Goal: Use online tool/utility

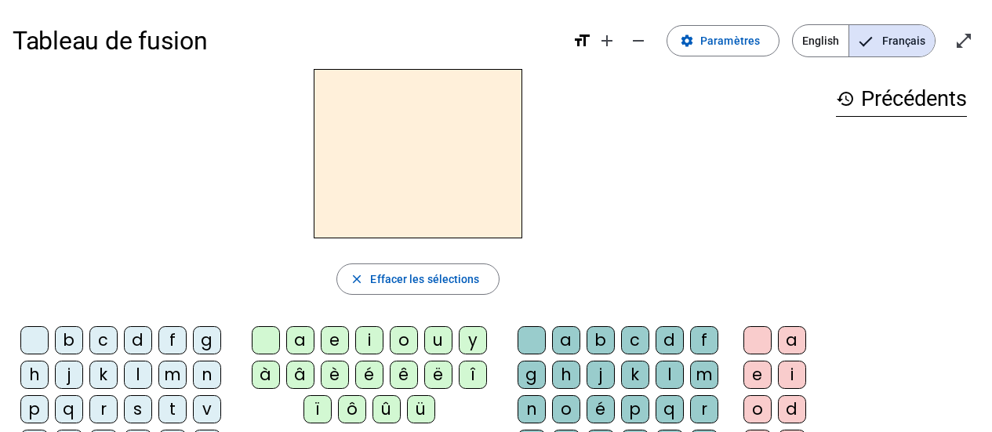
scroll to position [80, 0]
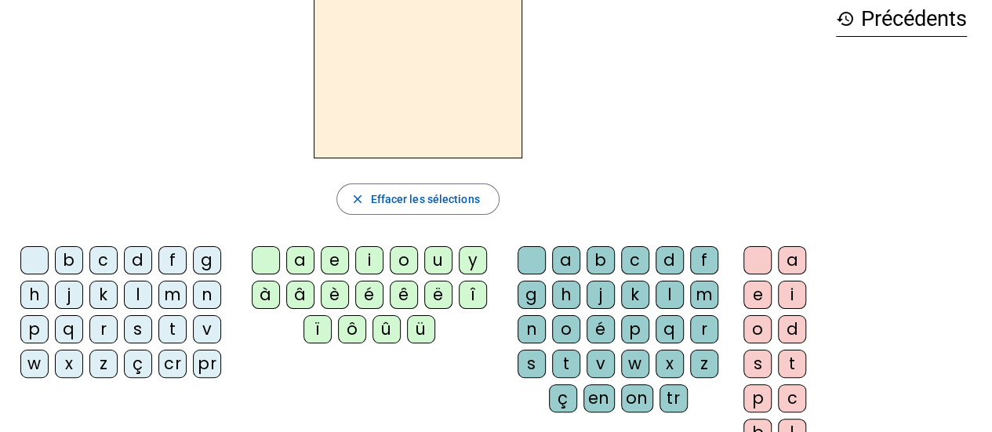
click at [132, 296] on div "l" at bounding box center [138, 295] width 28 height 28
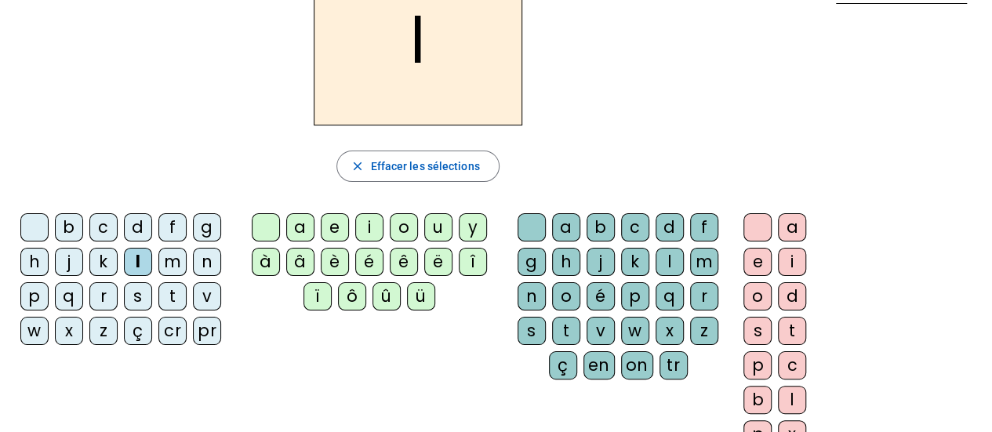
scroll to position [114, 0]
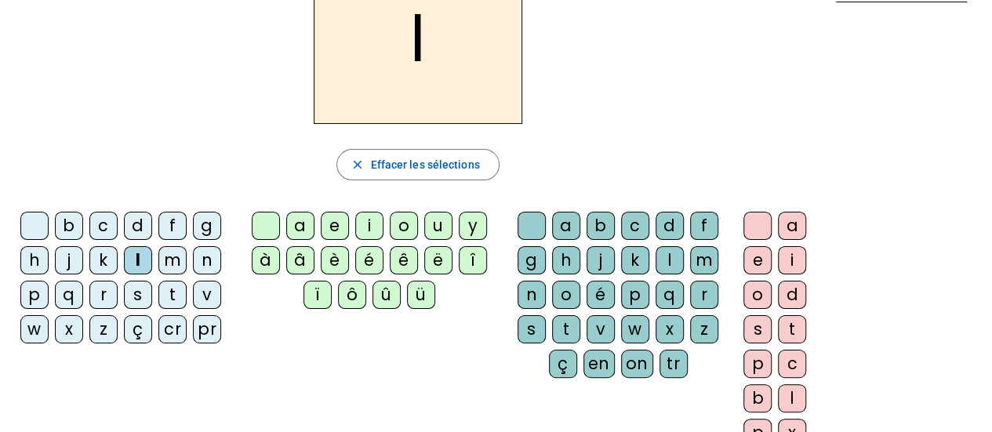
click at [263, 228] on div at bounding box center [266, 226] width 28 height 28
click at [563, 231] on div "a" at bounding box center [566, 226] width 28 height 28
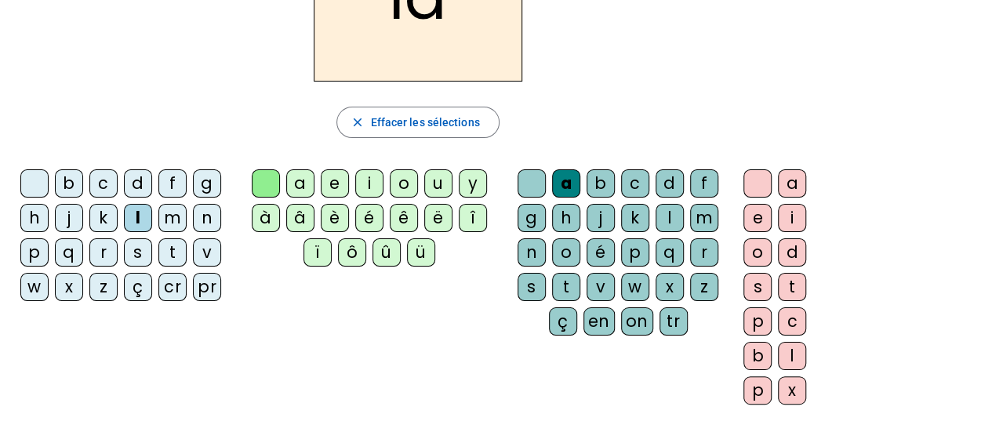
scroll to position [66, 0]
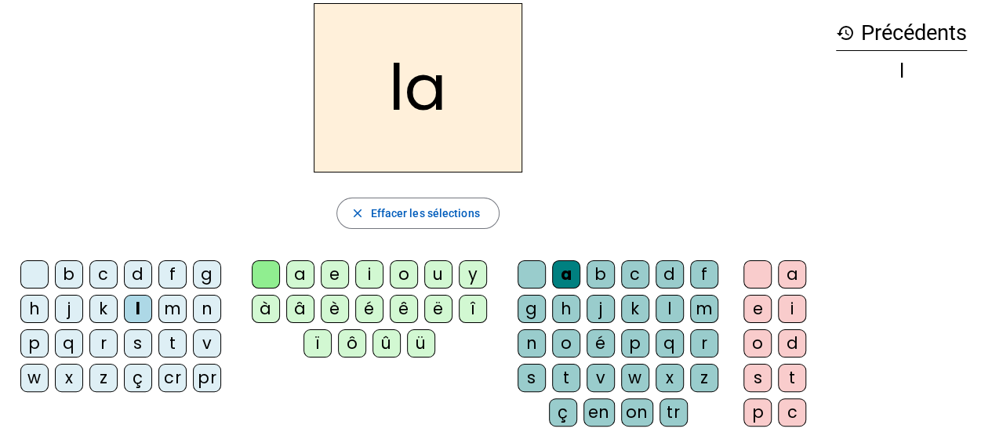
click at [696, 312] on div "m" at bounding box center [704, 309] width 28 height 28
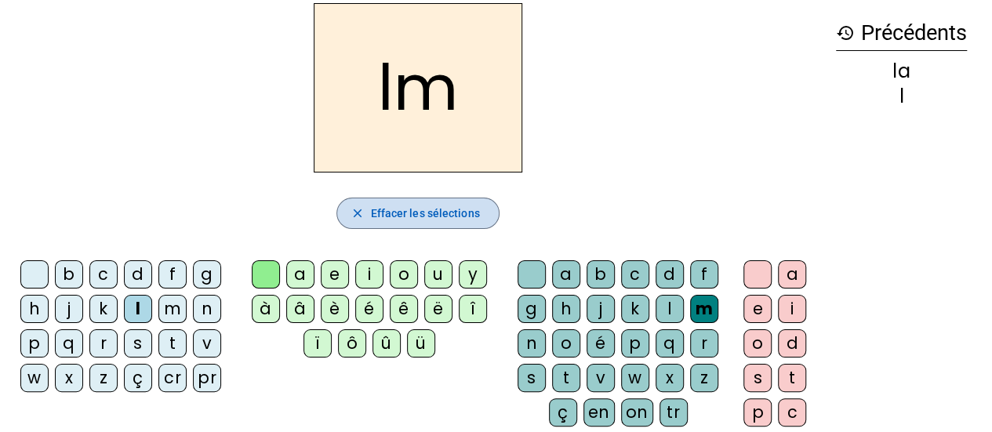
click at [414, 216] on span "Effacer les sélections" at bounding box center [424, 213] width 109 height 19
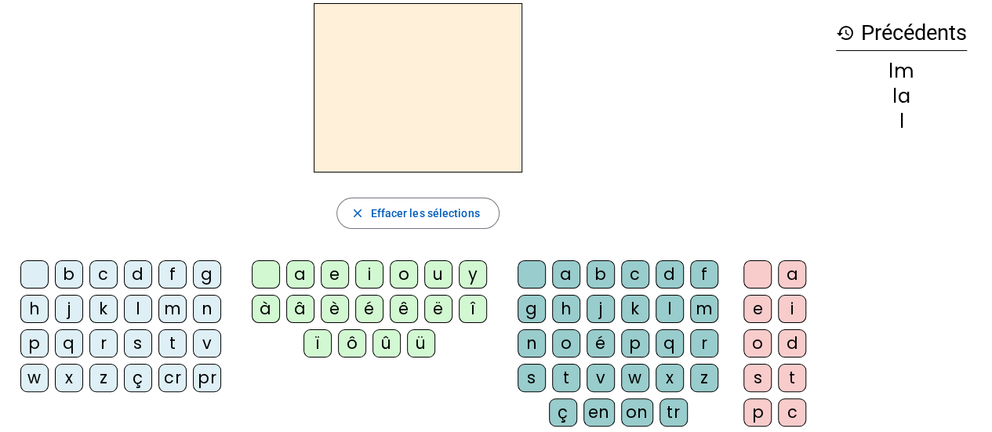
click at [138, 304] on div "l" at bounding box center [138, 309] width 28 height 28
click at [263, 276] on div at bounding box center [266, 274] width 28 height 28
click at [561, 269] on div "a" at bounding box center [566, 274] width 28 height 28
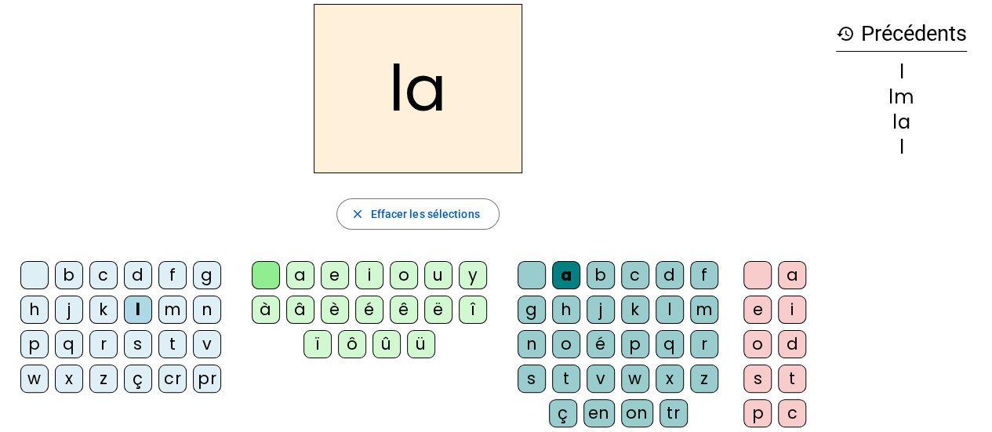
scroll to position [64, 0]
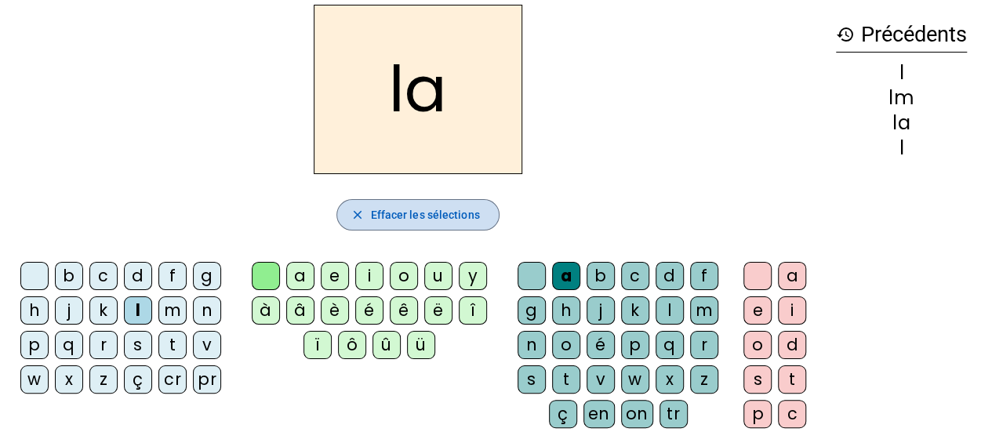
click at [421, 221] on span "Effacer les sélections" at bounding box center [424, 214] width 109 height 19
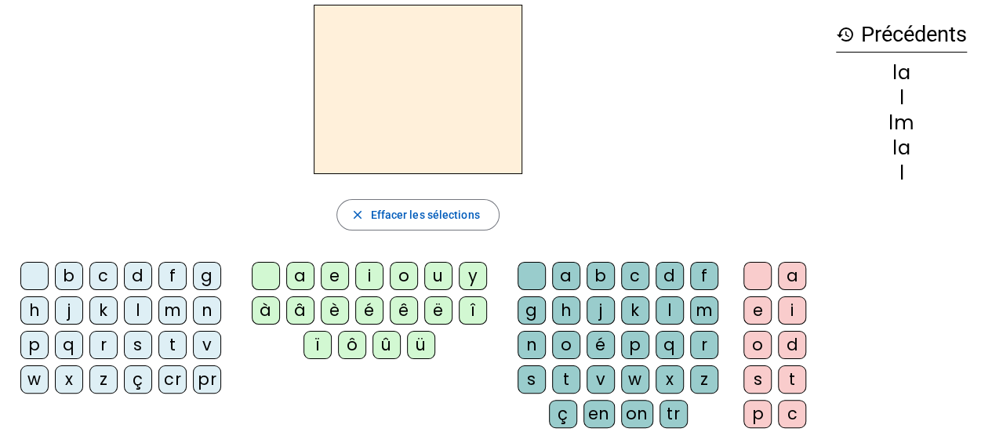
click at [422, 74] on h2 at bounding box center [418, 89] width 209 height 169
click at [171, 347] on div "t" at bounding box center [172, 345] width 28 height 28
click at [565, 307] on div "h" at bounding box center [566, 310] width 28 height 28
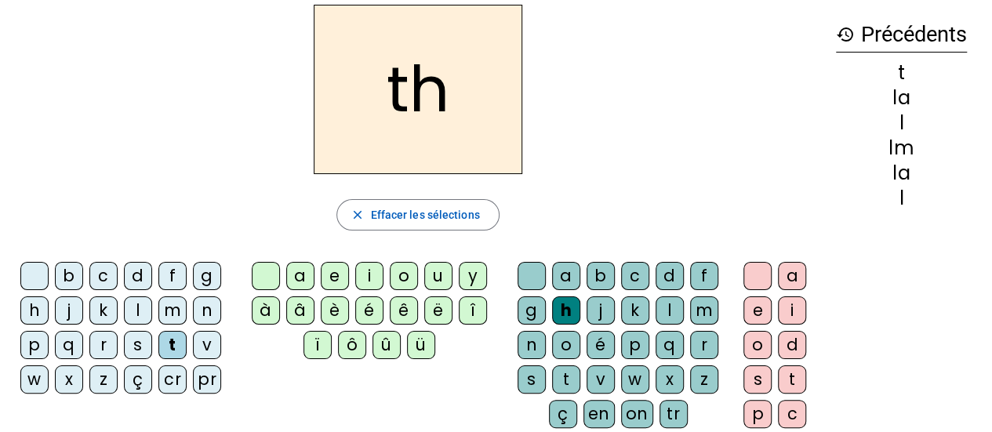
click at [753, 306] on div "e" at bounding box center [757, 310] width 28 height 28
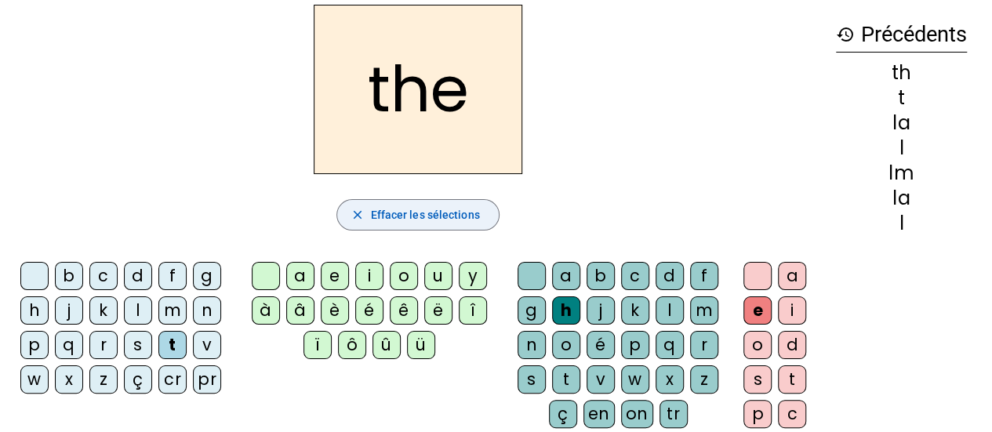
click at [428, 213] on span "Effacer les sélections" at bounding box center [424, 214] width 109 height 19
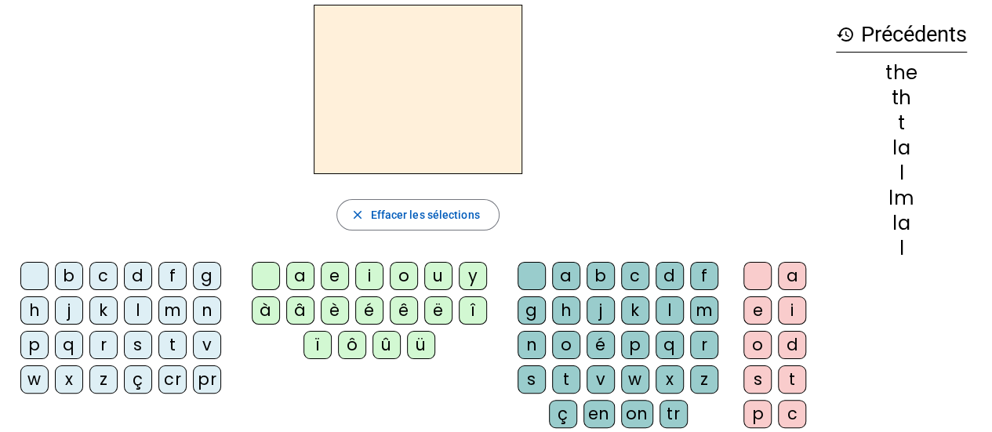
click at [172, 308] on div "m" at bounding box center [172, 310] width 28 height 28
click at [303, 272] on div "a" at bounding box center [300, 276] width 28 height 28
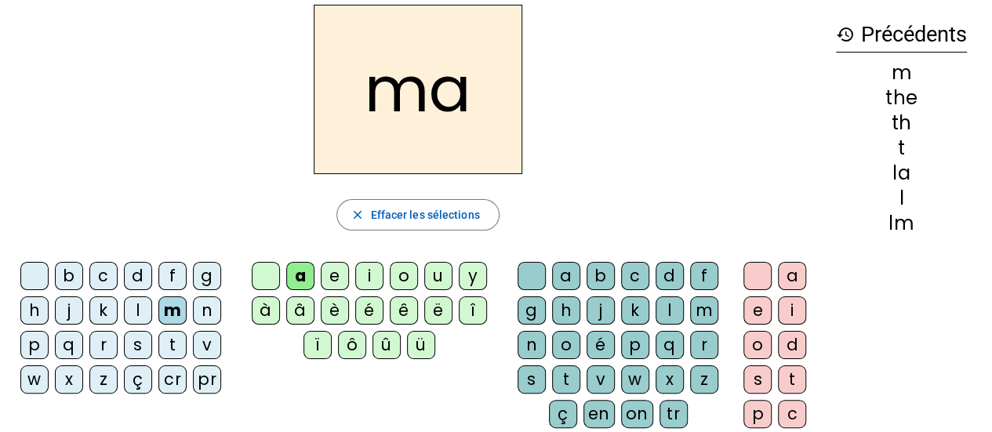
click at [529, 347] on div "n" at bounding box center [532, 345] width 28 height 28
